Goal: Information Seeking & Learning: Learn about a topic

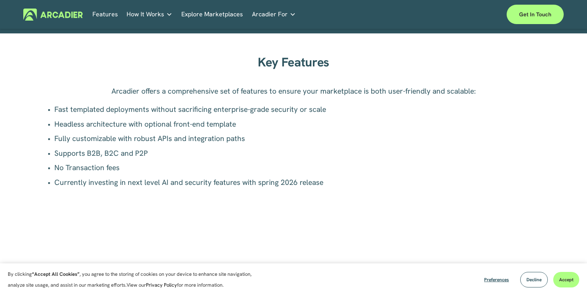
scroll to position [546, 0]
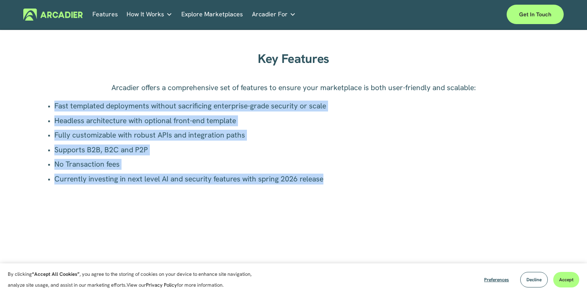
drag, startPoint x: 55, startPoint y: 111, endPoint x: 59, endPoint y: 192, distance: 81.7
click at [59, 193] on div "Arcadier offers a comprehensive set of features to ensure your marketplace is b…" at bounding box center [294, 175] width 494 height 186
click at [24, 143] on div "Key Features Arcadier offers a comprehensive set of features to ensure your mar…" at bounding box center [293, 157] width 587 height 221
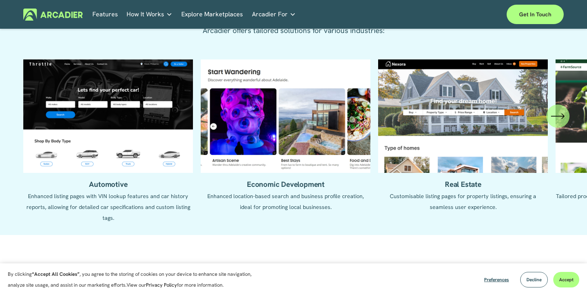
scroll to position [877, 0]
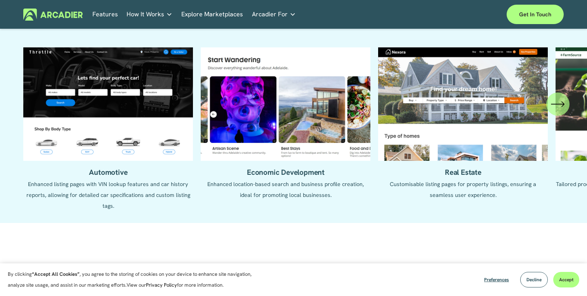
click at [556, 104] on icon "\a \a \a Next\a \a" at bounding box center [558, 104] width 12 height 0
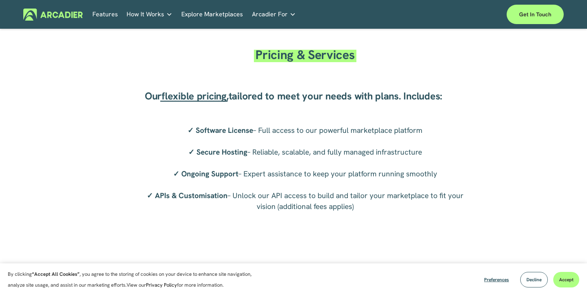
scroll to position [1471, 0]
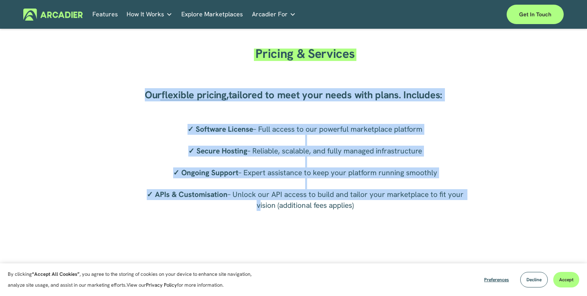
drag, startPoint x: 122, startPoint y: 89, endPoint x: 147, endPoint y: 202, distance: 114.9
click at [147, 202] on div "Pricing & Services Our flexible pricing , tailored to meet your needs with plan…" at bounding box center [293, 153] width 587 height 244
click at [141, 180] on p "✓ Software License – Full access to our powerful marketplace platform ✓ Secure …" at bounding box center [305, 167] width 332 height 87
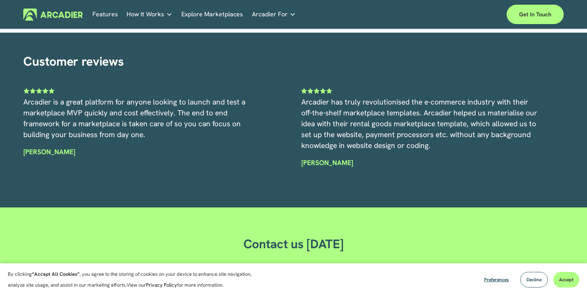
scroll to position [2067, 0]
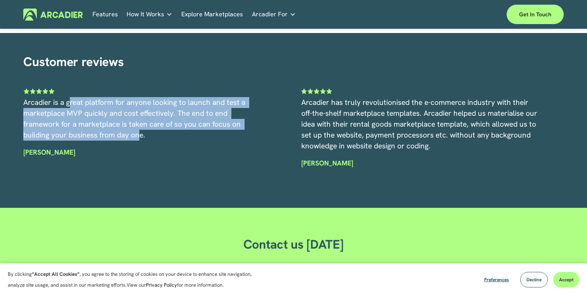
drag, startPoint x: 139, startPoint y: 139, endPoint x: 72, endPoint y: 104, distance: 75.7
click at [72, 104] on span "Arcadier is a great platform for anyone looking to launch and test a marketplac…" at bounding box center [135, 118] width 224 height 42
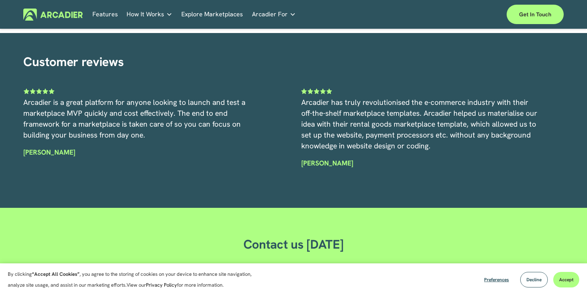
click at [149, 138] on p "Arcadier is a great platform for anyone looking to launch and test a marketplac…" at bounding box center [142, 119] width 239 height 44
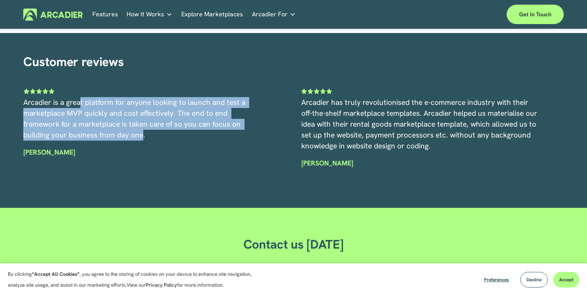
drag, startPoint x: 99, startPoint y: 127, endPoint x: 80, endPoint y: 103, distance: 30.4
click at [80, 103] on span "Arcadier is a great platform for anyone looking to launch and test a marketplac…" at bounding box center [135, 118] width 224 height 42
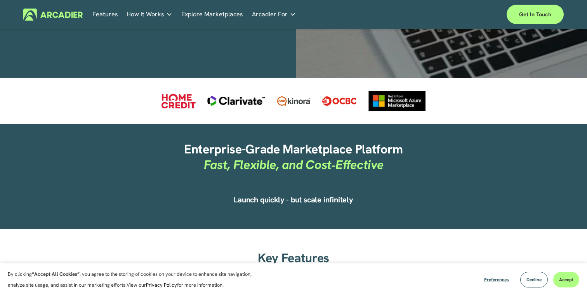
scroll to position [0, 0]
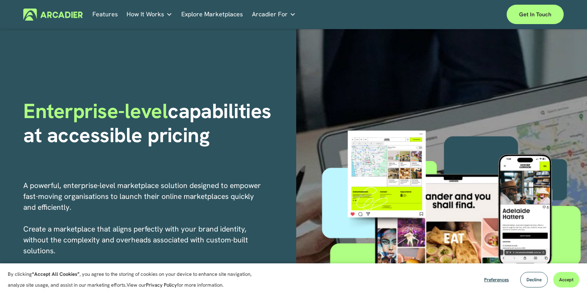
click at [0, 0] on p "Read about game-changing marketplace solutions." at bounding box center [0, 0] width 0 height 0
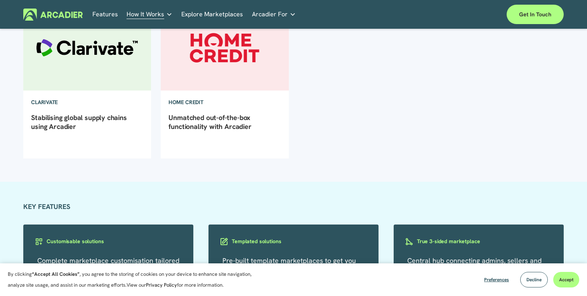
scroll to position [294, 0]
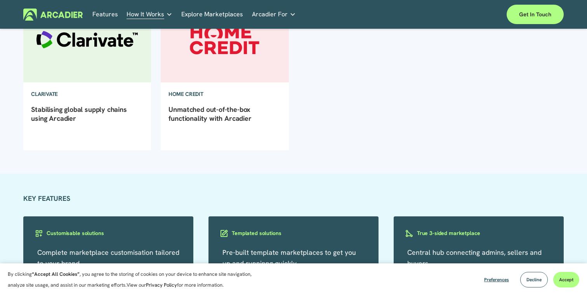
click at [204, 122] on link "Unmatched out-of-the-box functionality with Arcadier" at bounding box center [210, 114] width 83 height 18
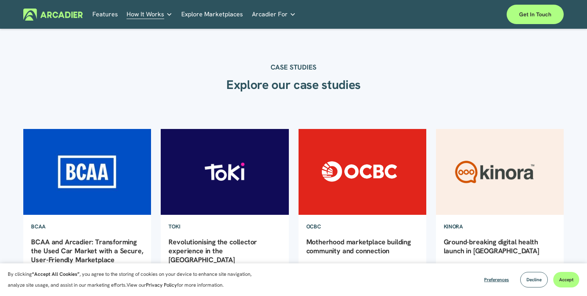
click at [202, 18] on link "Explore Marketplaces" at bounding box center [212, 15] width 62 height 12
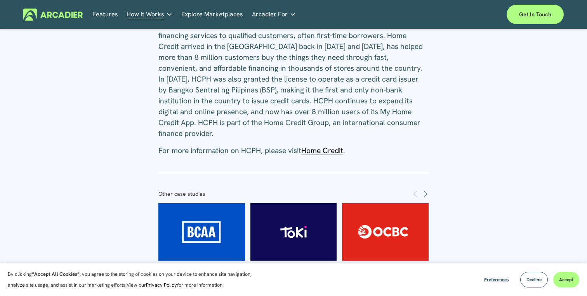
scroll to position [1107, 0]
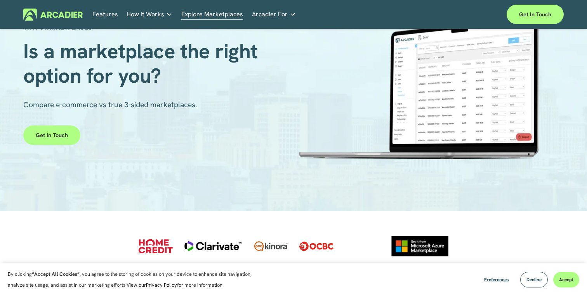
scroll to position [57, 0]
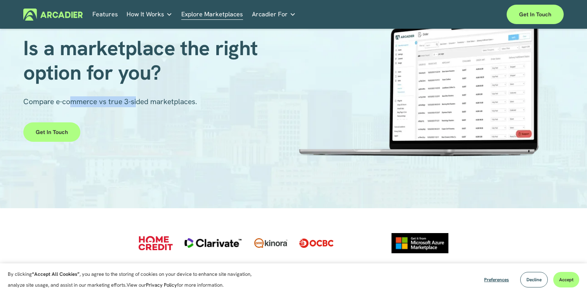
drag, startPoint x: 139, startPoint y: 103, endPoint x: 72, endPoint y: 103, distance: 66.4
click at [72, 103] on span "Compare e-commerce vs true 3-sided marketplaces." at bounding box center [110, 102] width 174 height 10
click at [72, 104] on span "Compare e-commerce vs true 3-sided marketplaces." at bounding box center [110, 102] width 174 height 10
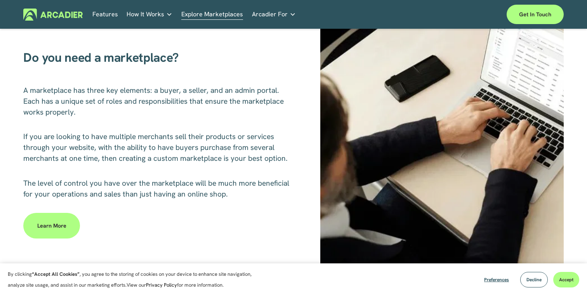
scroll to position [341, 0]
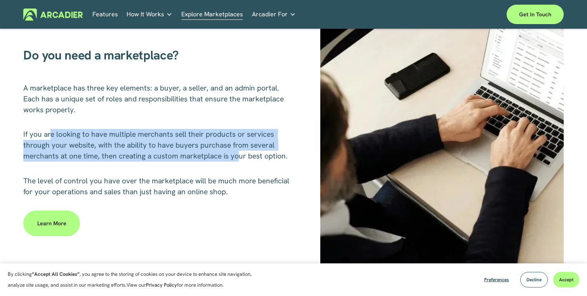
drag, startPoint x: 52, startPoint y: 135, endPoint x: 239, endPoint y: 160, distance: 189.2
click at [239, 160] on span "If you are looking to have multiple merchants sell their products or services t…" at bounding box center [155, 144] width 265 height 31
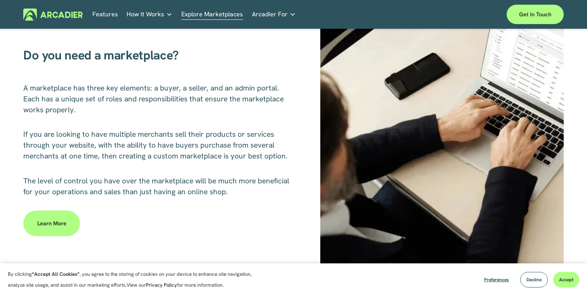
click at [279, 159] on span "If you are looking to have multiple merchants sell their products or services t…" at bounding box center [155, 144] width 265 height 31
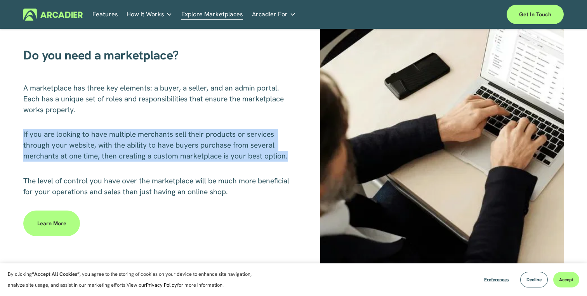
drag, startPoint x: 291, startPoint y: 159, endPoint x: 82, endPoint y: 128, distance: 211.3
click at [82, 128] on div "Do you need a marketplace? A marketplace has three key elements: a buyer, a sel…" at bounding box center [293, 147] width 587 height 293
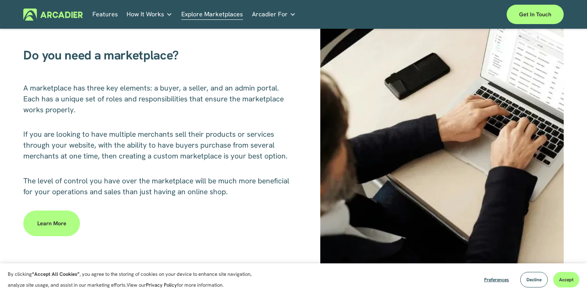
click at [298, 139] on div "Do you need a marketplace? A marketplace has three key elements: a buyer, a sel…" at bounding box center [293, 147] width 587 height 293
click at [298, 178] on div "Do you need a marketplace? A marketplace has three key elements: a buyer, a sel…" at bounding box center [293, 147] width 587 height 293
click at [284, 181] on p "The level of control you have over the marketplace will be much more beneficial…" at bounding box center [156, 187] width 266 height 22
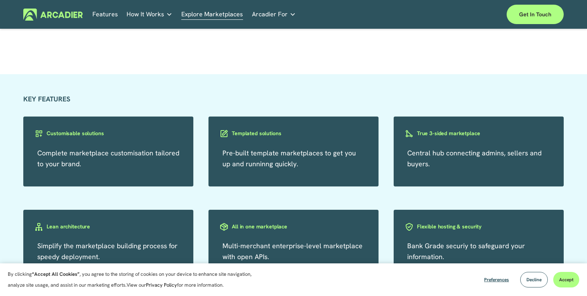
scroll to position [1118, 0]
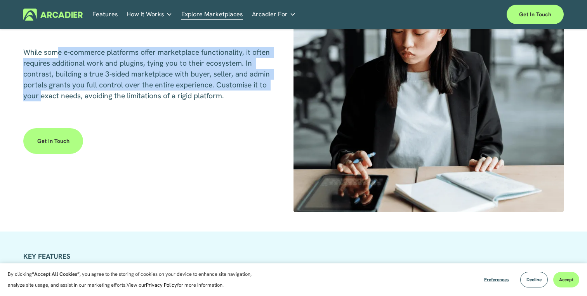
drag, startPoint x: 94, startPoint y: 99, endPoint x: 59, endPoint y: 52, distance: 58.3
click at [59, 52] on span "While some e-commerce platforms offer marketplace functionality, it often requi…" at bounding box center [147, 73] width 249 height 53
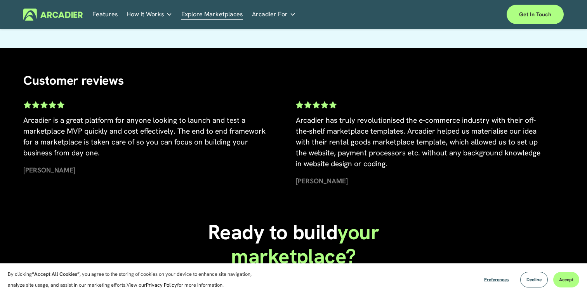
scroll to position [1527, 0]
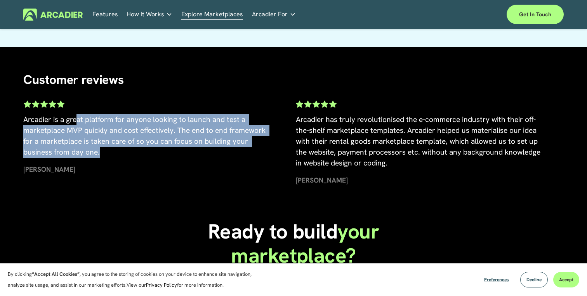
drag, startPoint x: 77, startPoint y: 115, endPoint x: 121, endPoint y: 163, distance: 64.9
click at [120, 162] on div "Arcadier is a great platform for anyone looking to launch and test a marketplac…" at bounding box center [145, 144] width 245 height 61
click at [121, 163] on div "Arcadier is a great platform for anyone looking to launch and test a marketplac…" at bounding box center [145, 144] width 245 height 61
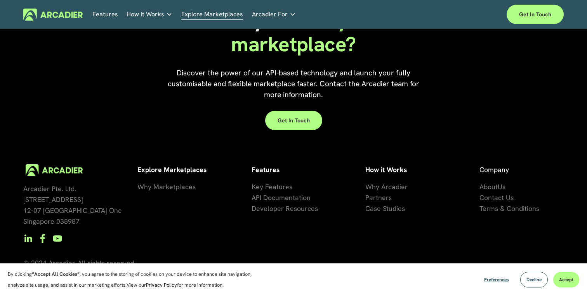
scroll to position [1747, 0]
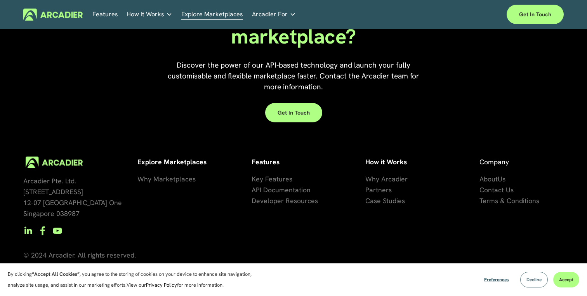
click at [539, 284] on button "Decline" at bounding box center [534, 280] width 28 height 16
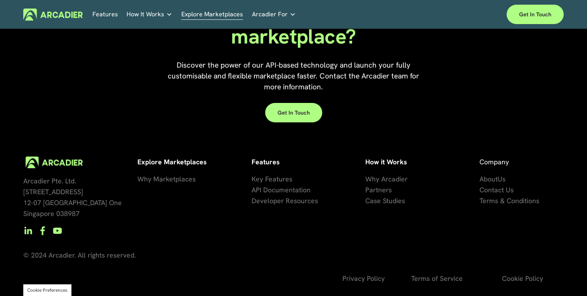
click at [288, 190] on span "API Documentation" at bounding box center [281, 189] width 59 height 9
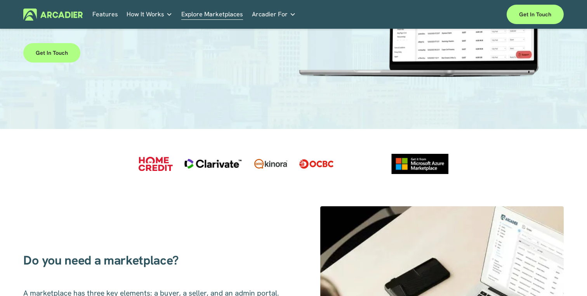
scroll to position [0, 0]
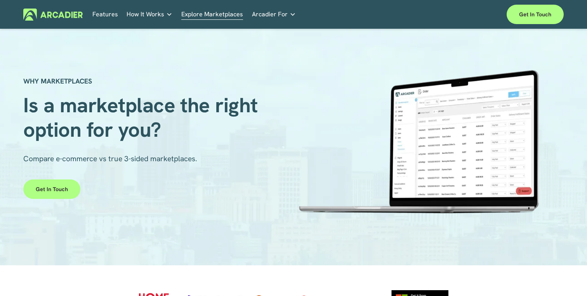
click at [0, 0] on link "Retail Marketplaces Whatever you are offering to your customer, we bring it all…" at bounding box center [0, 0] width 0 height 0
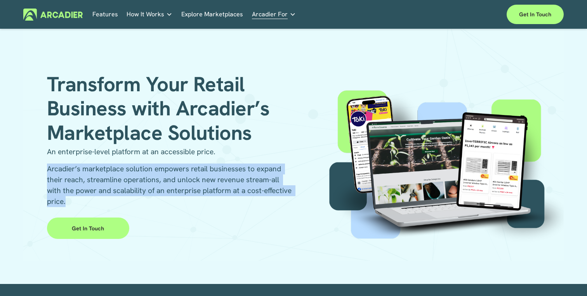
drag, startPoint x: 47, startPoint y: 165, endPoint x: 102, endPoint y: 200, distance: 65.5
click at [102, 200] on div "Transform Your Retail Business with Arcadier’s Marketplace Solutions An enterpr…" at bounding box center [293, 145] width 540 height 230
click at [102, 200] on p "Arcadier’s marketplace solution empowers retail businesses to expand their reac…" at bounding box center [170, 186] width 247 height 44
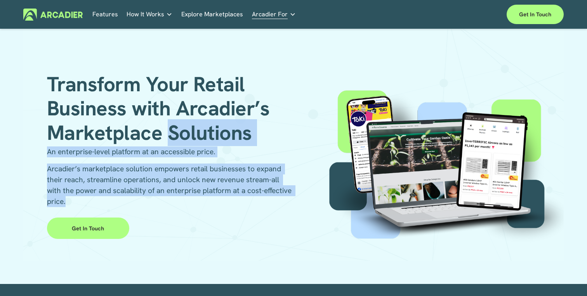
drag, startPoint x: 256, startPoint y: 209, endPoint x: 167, endPoint y: 139, distance: 113.1
click at [167, 139] on div "Transform Your Retail Business with Arcadier’s Marketplace Solutions An enterpr…" at bounding box center [293, 145] width 540 height 230
click at [246, 212] on div "Transform Your Retail Business with Arcadier’s Marketplace Solutions An enterpr…" at bounding box center [293, 145] width 540 height 230
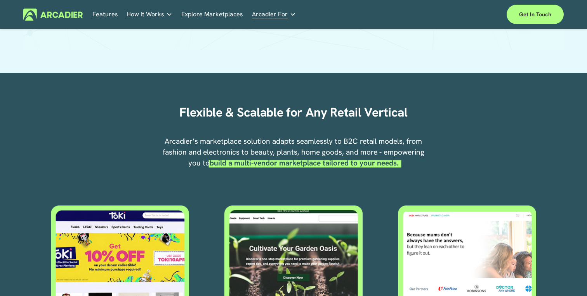
scroll to position [226, 0]
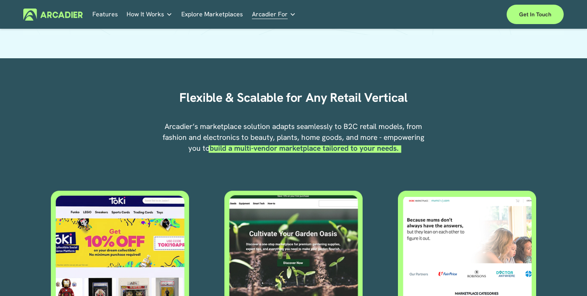
click at [205, 176] on div "Arcadier’s marketplace solution adapts seamlessly to B2C retail models, from fa…" at bounding box center [293, 150] width 263 height 58
click at [206, 183] on div "Flexible & Scalable for Any Retail Vertical Arcadier’s marketplace solution ada…" at bounding box center [293, 214] width 587 height 302
click at [206, 175] on div "Arcadier’s marketplace solution adapts seamlessly to B2C retail models, from fa…" at bounding box center [293, 150] width 263 height 58
click at [207, 175] on div "Arcadier’s marketplace solution adapts seamlessly to B2C retail models, from fa…" at bounding box center [293, 150] width 263 height 58
click at [207, 182] on div "Flexible & Scalable for Any Retail Vertical Arcadier’s marketplace solution ada…" at bounding box center [293, 214] width 587 height 302
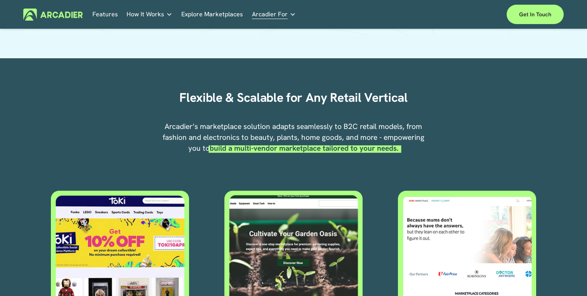
click at [207, 178] on div "Arcadier’s marketplace solution adapts seamlessly to B2C retail models, from fa…" at bounding box center [293, 150] width 263 height 58
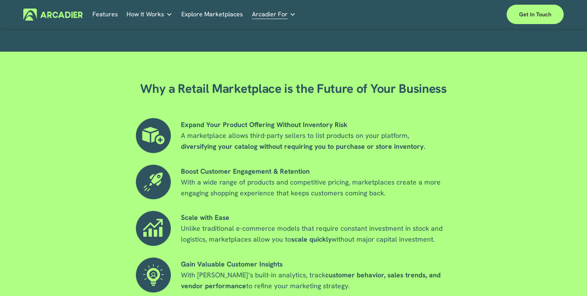
scroll to position [0, 0]
